Goal: Task Accomplishment & Management: Use online tool/utility

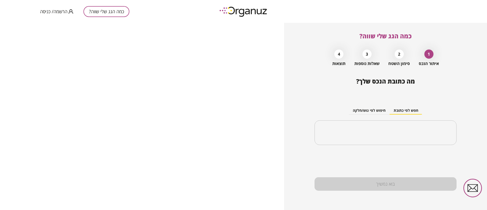
click at [52, 6] on div "כמה הגג שלי שווה? הרשמה/ כניסה" at bounding box center [84, 11] width 89 height 23
click at [55, 10] on span "הרשמה/ כניסה" at bounding box center [53, 11] width 27 height 5
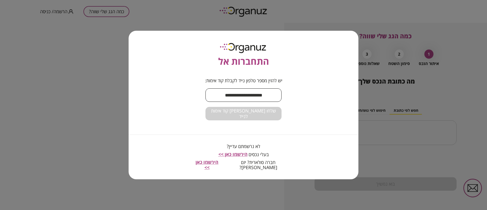
click at [233, 97] on input "text" at bounding box center [243, 94] width 76 height 15
type input "**********"
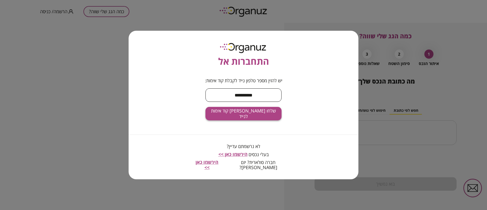
click at [250, 117] on span "שלחו [PERSON_NAME] קוד אימות לנייד" at bounding box center [243, 113] width 68 height 11
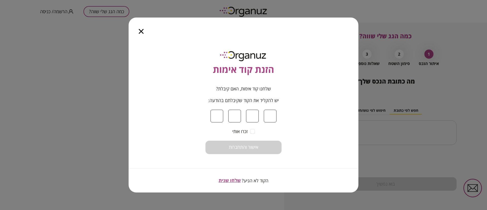
type input "*"
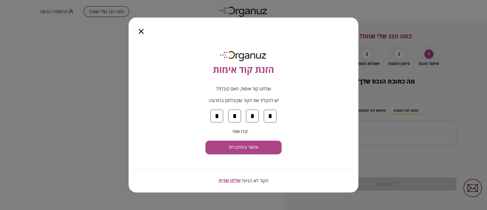
type input "*"
click at [247, 148] on span "אישור והתחברות" at bounding box center [243, 147] width 29 height 6
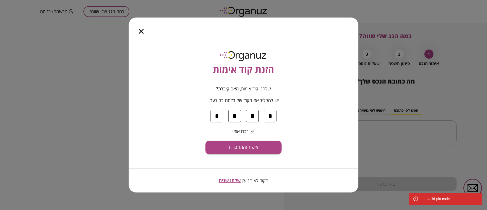
click at [142, 32] on icon "button" at bounding box center [141, 31] width 5 height 5
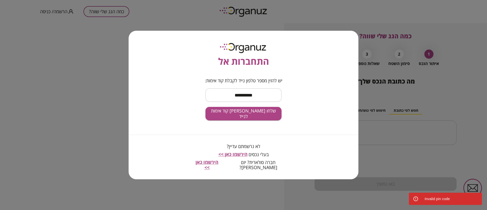
click at [304, 61] on div "התחברות אל" at bounding box center [243, 49] width 134 height 37
click at [394, 62] on div "**********" at bounding box center [243, 105] width 487 height 210
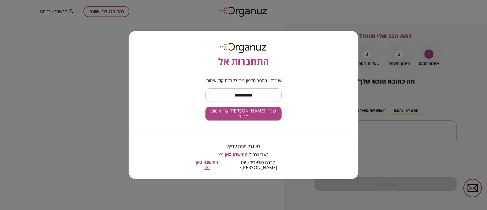
click at [176, 62] on div "**********" at bounding box center [244, 105] width 230 height 148
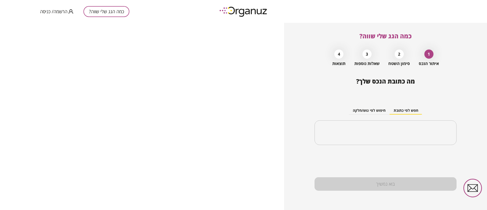
click at [47, 11] on span "הרשמה/ כניסה" at bounding box center [53, 11] width 27 height 5
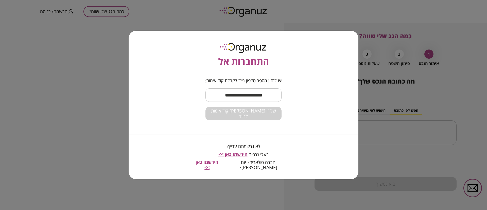
click at [232, 95] on input "text" at bounding box center [243, 94] width 76 height 15
type input "**********"
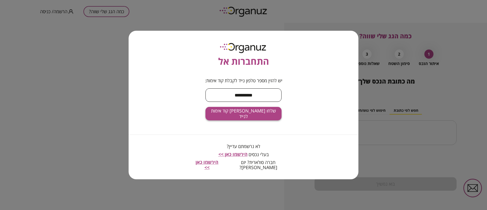
click at [242, 117] on span "שלחו [PERSON_NAME] קוד אימות לנייד" at bounding box center [243, 113] width 68 height 11
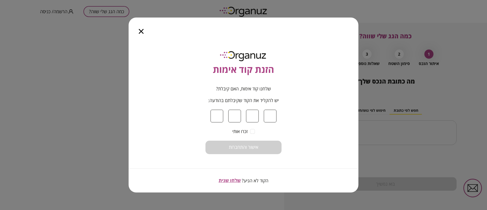
type input "*"
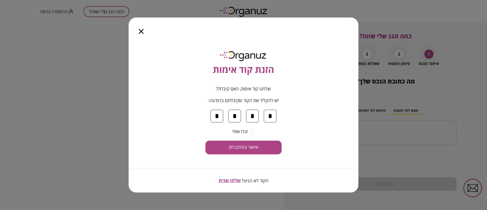
type input "*"
click at [254, 146] on span "אישור והתחברות" at bounding box center [243, 147] width 29 height 6
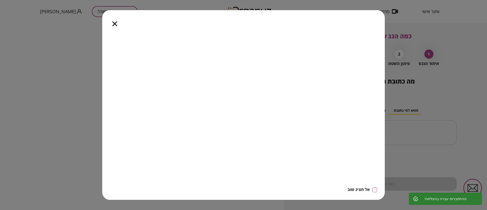
click at [117, 23] on icon "button" at bounding box center [114, 23] width 5 height 5
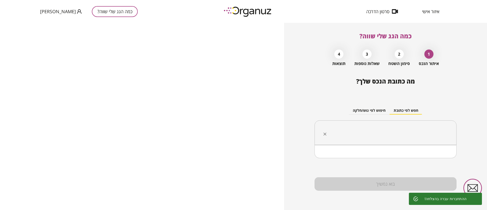
click at [413, 133] on input "text" at bounding box center [387, 132] width 126 height 13
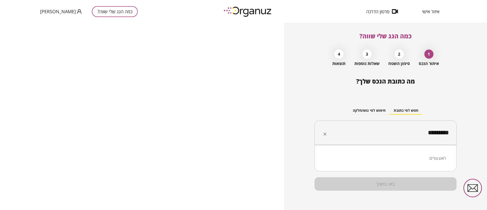
click at [444, 159] on li "ראש צורים" at bounding box center [385, 157] width 129 height 9
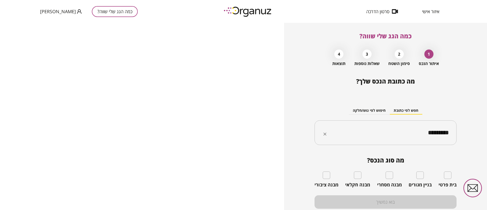
type input "*********"
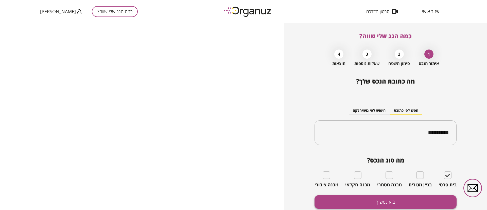
click at [432, 202] on button "בוא נמשיך" at bounding box center [385, 201] width 142 height 13
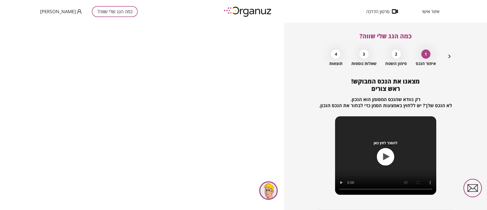
scroll to position [33, 0]
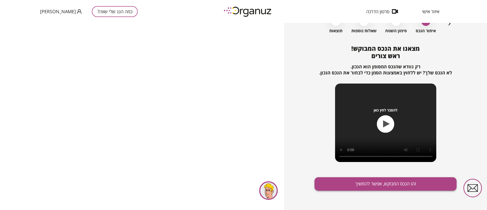
click at [366, 180] on button "זהו הנכס המבוקש, אפשר להמשיך" at bounding box center [385, 183] width 142 height 13
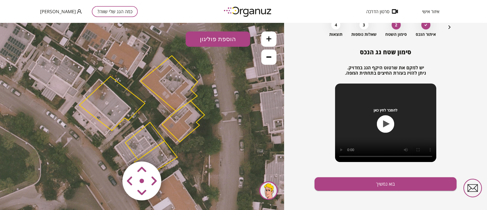
click at [145, 141] on polygon at bounding box center [144, 141] width 39 height 38
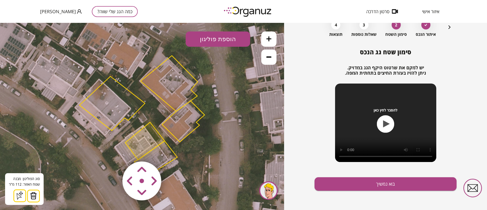
click at [32, 195] on img at bounding box center [33, 196] width 7 height 8
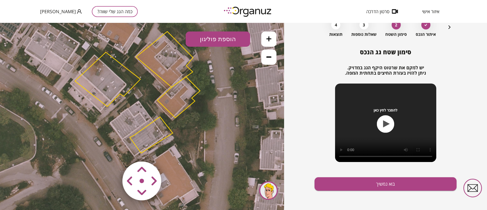
drag, startPoint x: 53, startPoint y: 137, endPoint x: 48, endPoint y: 113, distance: 24.8
click at [48, 113] on icon at bounding box center [138, 93] width 380 height 380
click at [156, 135] on polygon at bounding box center [151, 135] width 43 height 36
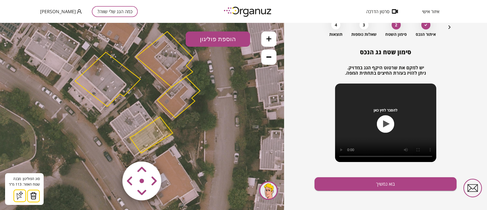
click at [37, 195] on button at bounding box center [33, 195] width 13 height 13
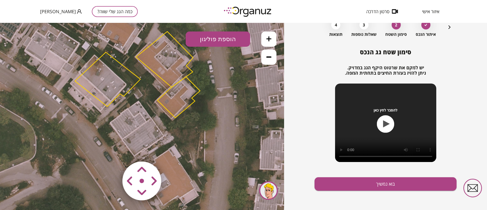
click at [94, 97] on icon at bounding box center [138, 93] width 380 height 380
click at [110, 87] on polygon at bounding box center [107, 79] width 65 height 54
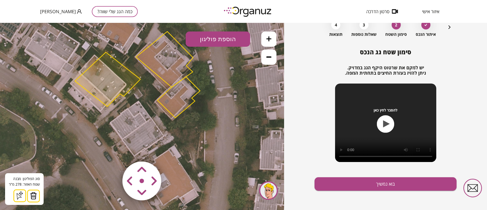
click at [34, 198] on img at bounding box center [33, 196] width 7 height 8
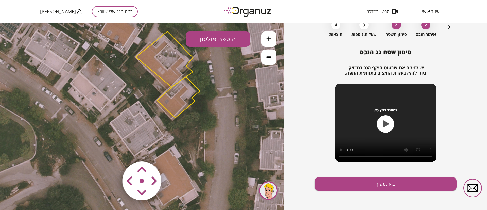
click at [168, 54] on polygon at bounding box center [164, 59] width 57 height 56
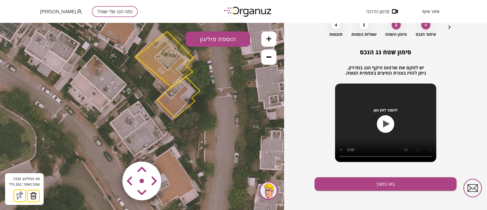
click at [35, 196] on img at bounding box center [33, 196] width 7 height 8
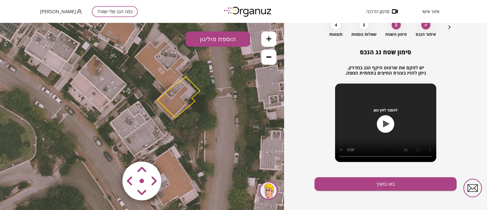
click at [180, 102] on polygon at bounding box center [178, 97] width 43 height 41
click at [179, 97] on polygon at bounding box center [179, 97] width 43 height 41
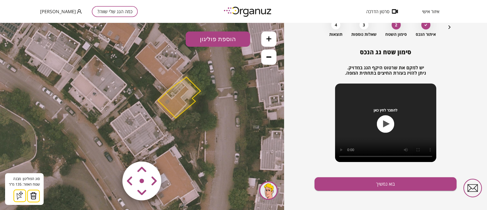
drag, startPoint x: 33, startPoint y: 195, endPoint x: 40, endPoint y: 190, distance: 8.3
click at [33, 195] on img at bounding box center [33, 196] width 7 height 8
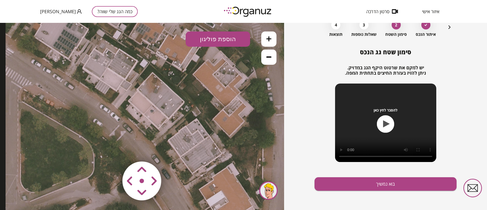
drag, startPoint x: 117, startPoint y: 100, endPoint x: 175, endPoint y: 117, distance: 60.3
click at [175, 117] on icon at bounding box center [196, 110] width 380 height 380
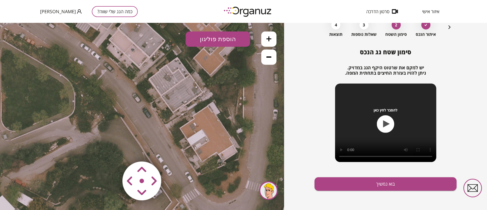
click at [182, 85] on icon at bounding box center [176, 49] width 380 height 380
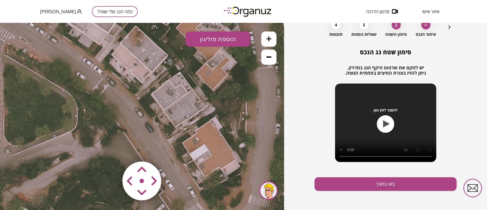
drag, startPoint x: 189, startPoint y: 102, endPoint x: 191, endPoint y: 132, distance: 29.8
click at [191, 132] on icon at bounding box center [179, 64] width 380 height 380
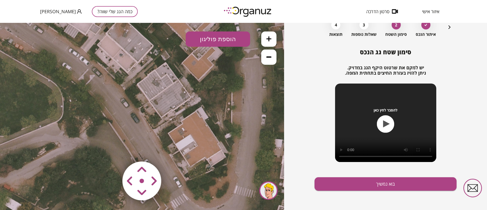
drag, startPoint x: 201, startPoint y: 115, endPoint x: 193, endPoint y: 102, distance: 16.0
click at [193, 102] on icon at bounding box center [165, 54] width 380 height 380
click at [271, 37] on icon at bounding box center [268, 38] width 5 height 5
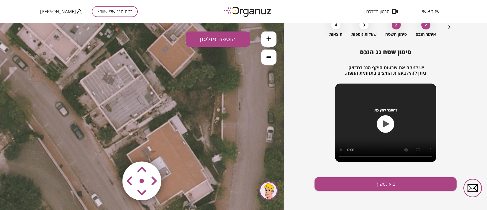
drag, startPoint x: 192, startPoint y: 108, endPoint x: 150, endPoint y: 118, distance: 43.6
click at [150, 118] on icon at bounding box center [122, 36] width 571 height 571
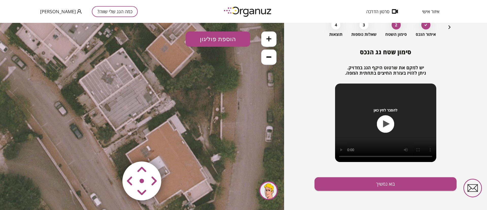
drag, startPoint x: 198, startPoint y: 112, endPoint x: 193, endPoint y: 99, distance: 14.1
click at [193, 99] on icon at bounding box center [121, 36] width 571 height 571
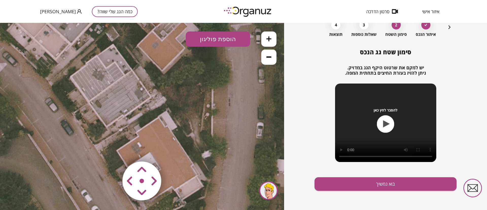
drag, startPoint x: 151, startPoint y: 101, endPoint x: 159, endPoint y: 111, distance: 12.0
click at [147, 110] on icon at bounding box center [112, 32] width 571 height 571
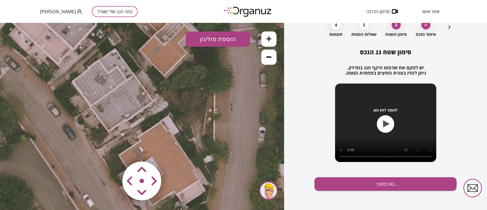
drag, startPoint x: 198, startPoint y: 97, endPoint x: 199, endPoint y: 103, distance: 6.3
click at [199, 103] on icon at bounding box center [114, 37] width 571 height 571
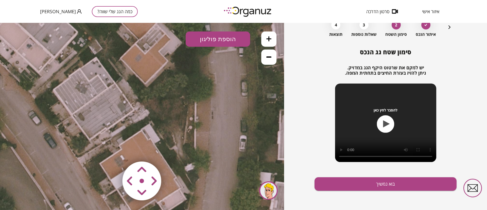
drag, startPoint x: 203, startPoint y: 104, endPoint x: 183, endPoint y: 111, distance: 20.7
click at [183, 111] on icon at bounding box center [95, 45] width 571 height 571
click at [224, 40] on button "הוספת פוליגון" at bounding box center [218, 38] width 64 height 15
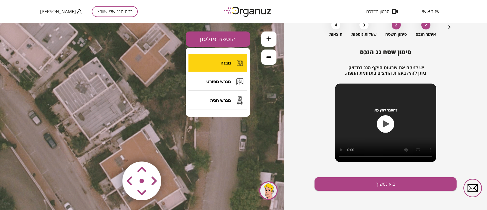
click at [224, 62] on span "מבנה" at bounding box center [225, 63] width 10 height 6
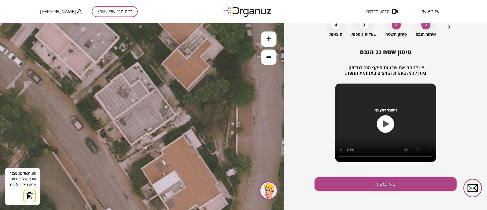
drag, startPoint x: 201, startPoint y: 96, endPoint x: 230, endPoint y: 107, distance: 31.3
click at [231, 107] on icon at bounding box center [136, 50] width 571 height 571
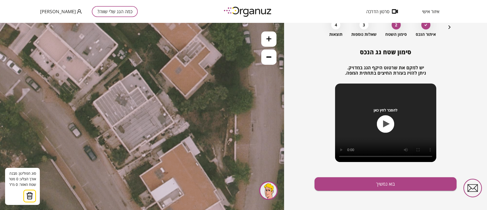
click at [267, 60] on button at bounding box center [268, 56] width 15 height 15
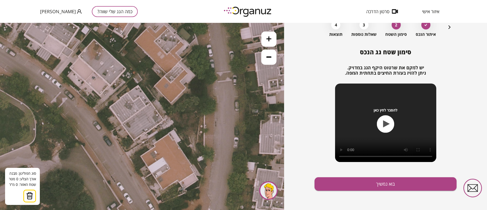
click at [269, 40] on icon at bounding box center [268, 38] width 5 height 5
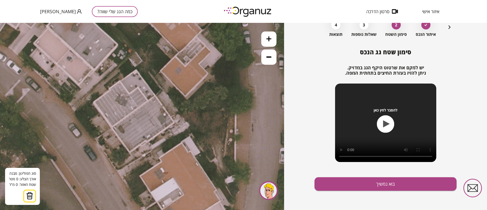
click at [268, 42] on button at bounding box center [268, 38] width 15 height 15
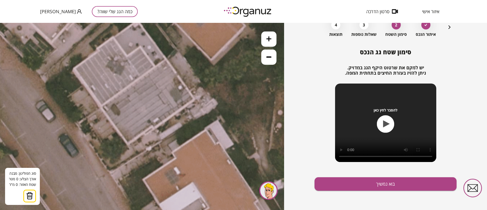
drag, startPoint x: 207, startPoint y: 145, endPoint x: 212, endPoint y: 128, distance: 18.1
click at [212, 128] on icon at bounding box center [136, 3] width 856 height 856
click at [271, 40] on icon at bounding box center [268, 38] width 5 height 5
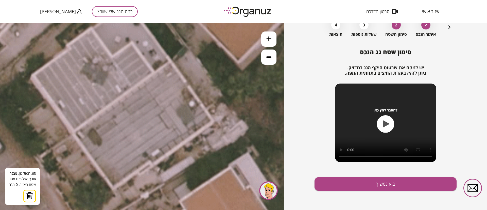
drag, startPoint x: 236, startPoint y: 99, endPoint x: 228, endPoint y: 130, distance: 31.6
click at [268, 61] on button at bounding box center [268, 56] width 15 height 15
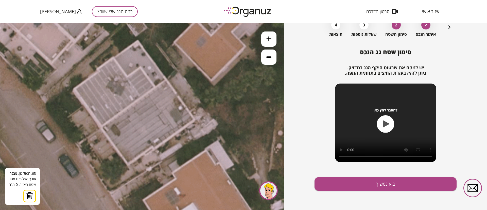
drag, startPoint x: 240, startPoint y: 102, endPoint x: 249, endPoint y: 102, distance: 8.9
click at [249, 102] on icon at bounding box center [136, 23] width 856 height 856
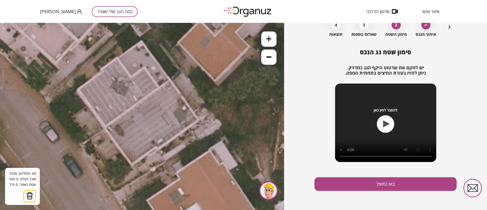
click at [29, 198] on img at bounding box center [29, 196] width 7 height 8
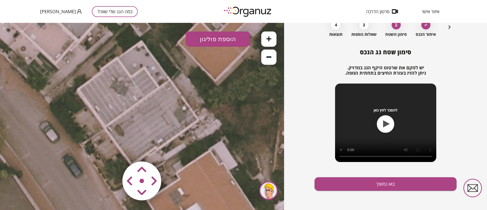
click at [215, 38] on button "הוספת פוליגון" at bounding box center [218, 38] width 64 height 15
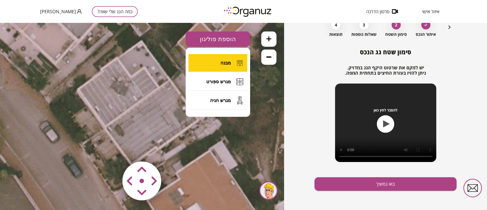
click at [225, 65] on span "מבנה" at bounding box center [225, 63] width 10 height 6
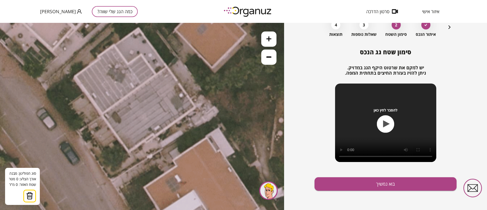
drag, startPoint x: 207, startPoint y: 135, endPoint x: 204, endPoint y: 122, distance: 13.2
click at [204, 122] on icon at bounding box center [137, 11] width 856 height 856
click at [166, 66] on icon at bounding box center [137, 11] width 856 height 856
click at [195, 107] on icon at bounding box center [137, 11] width 856 height 856
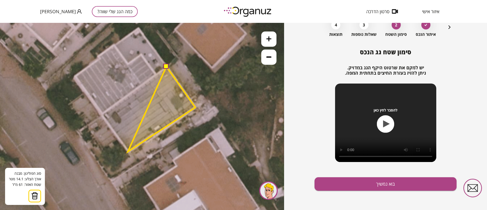
click at [128, 151] on polygon at bounding box center [161, 108] width 67 height 85
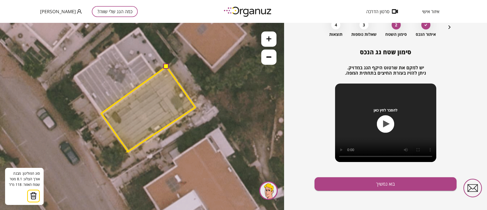
click at [101, 113] on polygon at bounding box center [148, 108] width 94 height 85
click at [167, 67] on button at bounding box center [166, 66] width 5 height 5
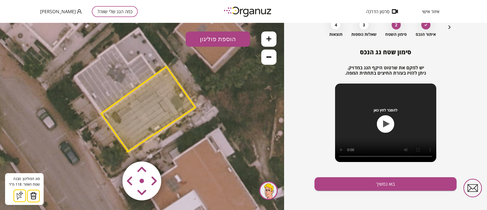
click at [268, 58] on icon at bounding box center [268, 56] width 5 height 5
